Goal: Navigation & Orientation: Find specific page/section

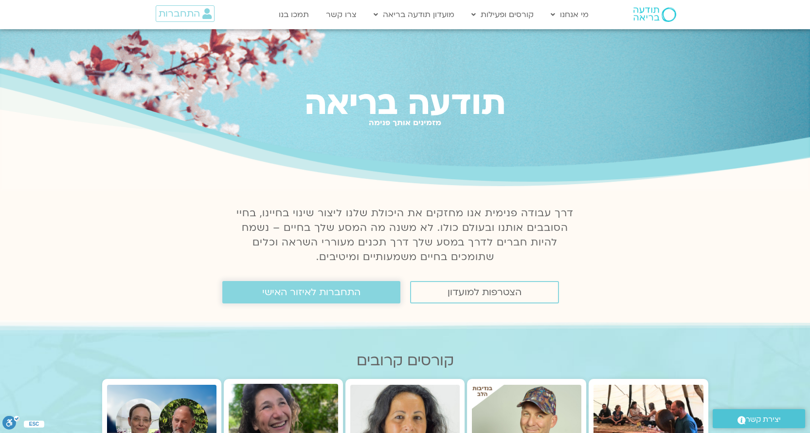
click at [313, 297] on span "התחברות לאיזור האישי" at bounding box center [311, 292] width 98 height 11
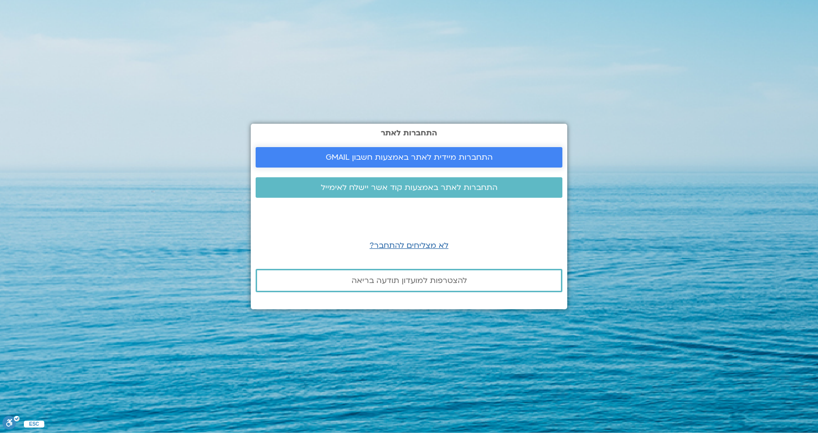
click at [465, 154] on span "התחברות מיידית לאתר באמצעות חשבון GMAIL" at bounding box center [409, 157] width 167 height 9
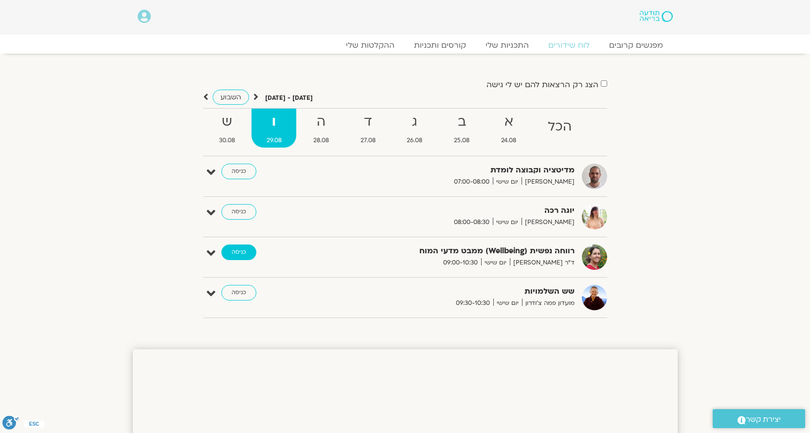
click at [235, 254] on link "כניסה" at bounding box center [238, 252] width 35 height 16
